Goal: Book appointment/travel/reservation

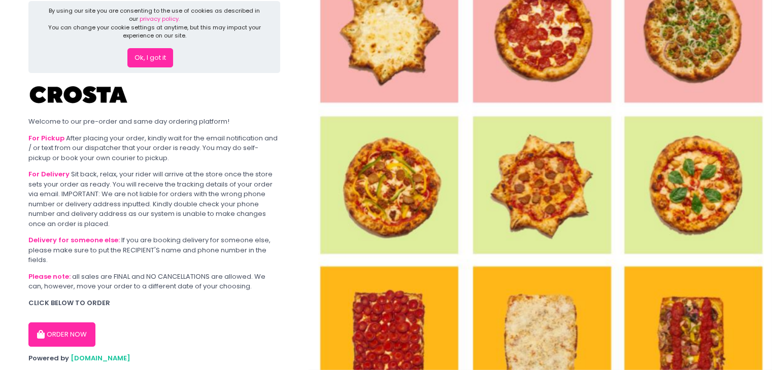
scroll to position [20, 0]
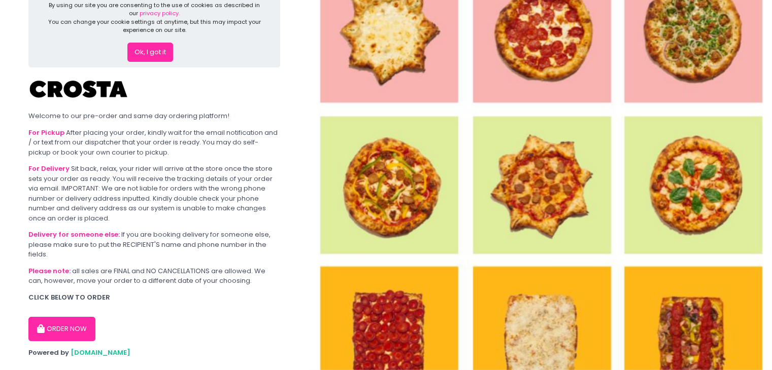
click at [64, 321] on button "ORDER NOW" at bounding box center [61, 329] width 67 height 24
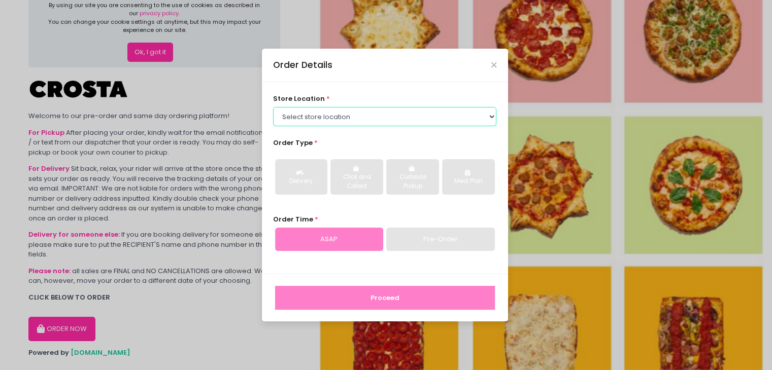
click at [392, 109] on select "Select store location [PERSON_NAME] Pizza - [PERSON_NAME] Pizza - [GEOGRAPHIC_D…" at bounding box center [384, 116] width 223 height 19
select select "5fabb2e53664a8677beaeb89"
click at [273, 107] on select "Select store location [PERSON_NAME] Pizza - [PERSON_NAME] Pizza - [GEOGRAPHIC_D…" at bounding box center [384, 116] width 223 height 19
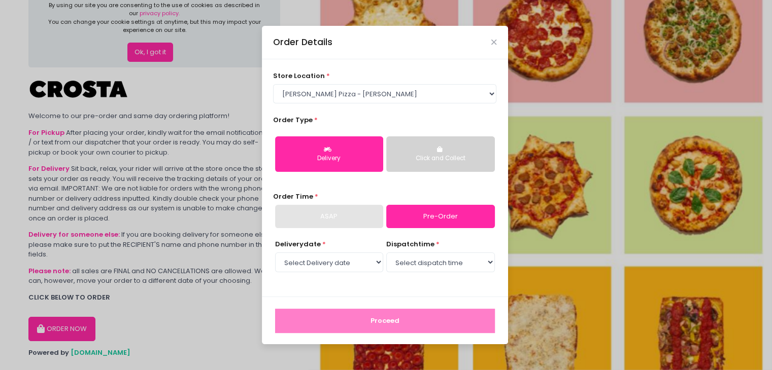
click at [426, 157] on div "Click and Collect" at bounding box center [440, 158] width 94 height 9
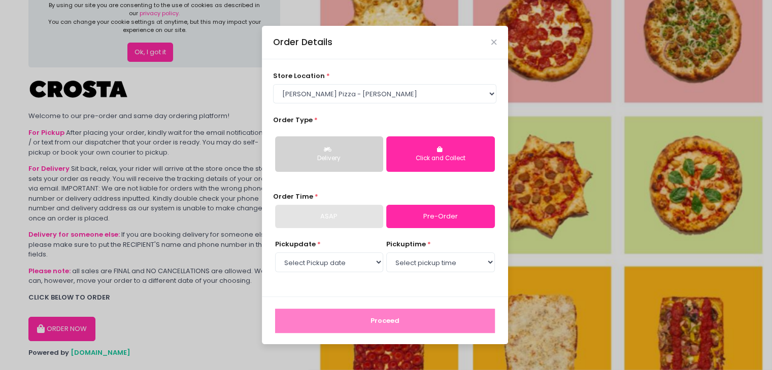
click at [406, 219] on link "Pre-Order" at bounding box center [440, 216] width 108 height 23
click at [377, 267] on select "Select Pickup date [DATE] [DATE] [DATE]" at bounding box center [329, 262] width 108 height 19
select select "[DATE]"
click at [275, 253] on select "Select Pickup date [DATE] [DATE] [DATE]" at bounding box center [329, 262] width 108 height 19
click at [449, 267] on select "Select pickup time 12:00 PM - 12:30 PM 12:30 PM - 01:00 PM 01:00 PM - 01:30 PM …" at bounding box center [440, 262] width 108 height 19
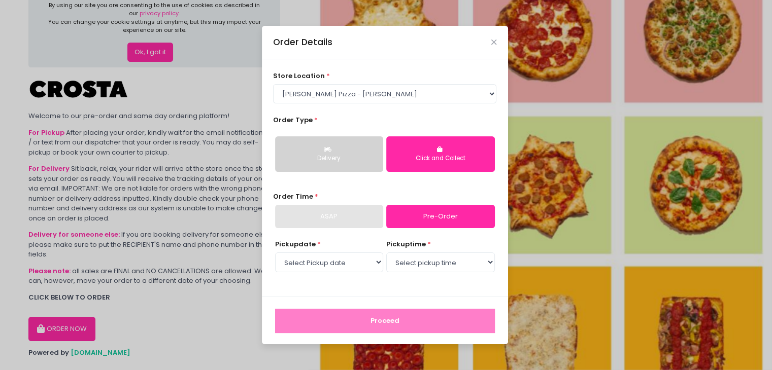
select select "17:00"
click at [386, 253] on select "Select pickup time 12:00 PM - 12:30 PM 12:30 PM - 01:00 PM 01:00 PM - 01:30 PM …" at bounding box center [440, 262] width 108 height 19
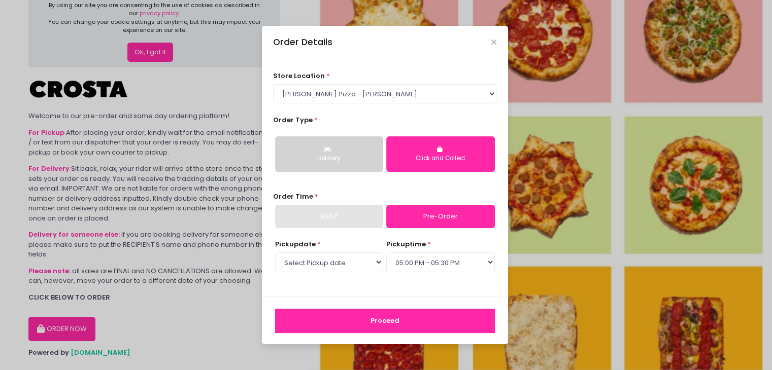
click at [410, 323] on button "Proceed" at bounding box center [385, 321] width 220 height 24
